Goal: Complete application form: Complete application form

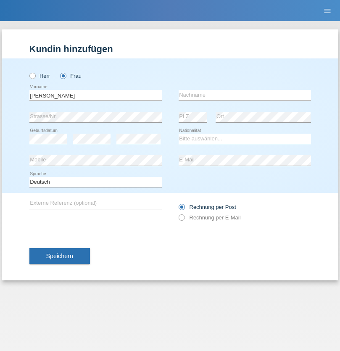
type input "Yolana"
click at [245, 95] on input "text" at bounding box center [245, 95] width 132 height 11
type input "[PERSON_NAME]"
select select "UA"
select select "C"
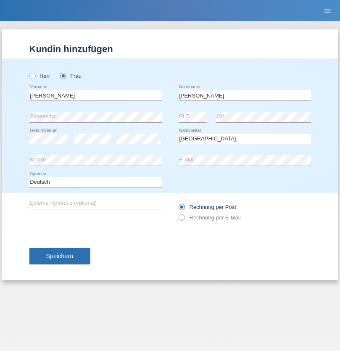
select select "25"
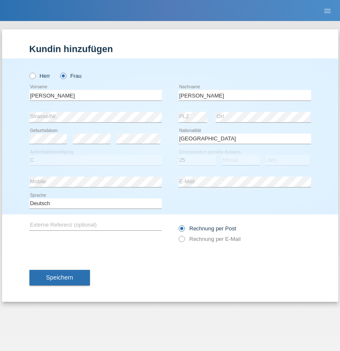
select select "11"
select select "1990"
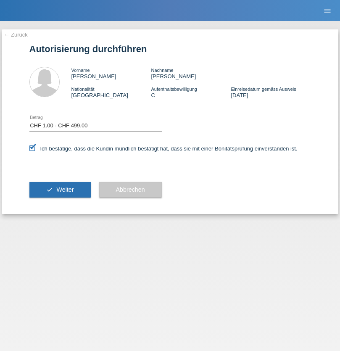
select select "1"
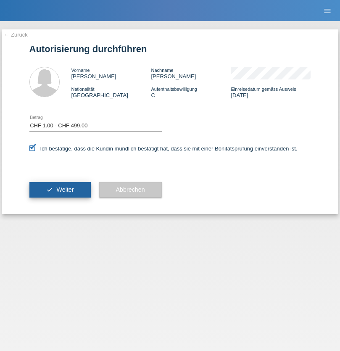
click at [60, 189] on span "Weiter" at bounding box center [64, 189] width 17 height 7
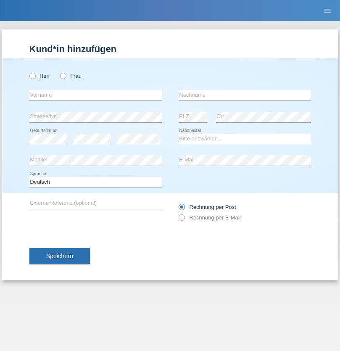
radio input "true"
select select "CH"
